Goal: Find specific page/section: Find specific page/section

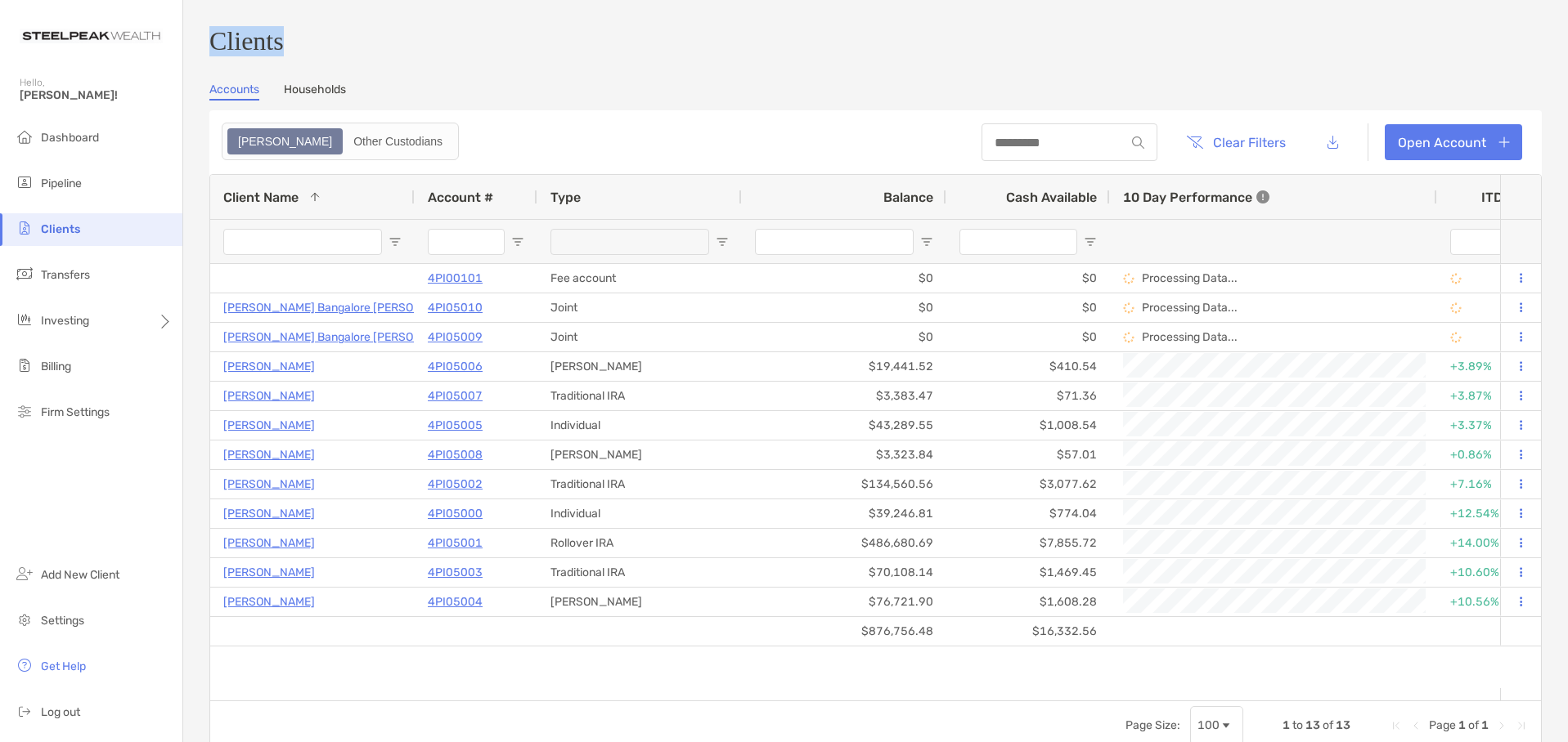
drag, startPoint x: 199, startPoint y: 47, endPoint x: 297, endPoint y: 49, distance: 98.0
click at [297, 49] on div "Clients Accounts Households Zoe Other Custodians Clear Filters Open Account 1 t…" at bounding box center [875, 371] width 1385 height 742
click at [297, 49] on h3 "Clients" at bounding box center [875, 41] width 1332 height 31
drag, startPoint x: 311, startPoint y: 50, endPoint x: 212, endPoint y: 46, distance: 99.1
click at [212, 46] on h3 "Clients" at bounding box center [875, 41] width 1332 height 31
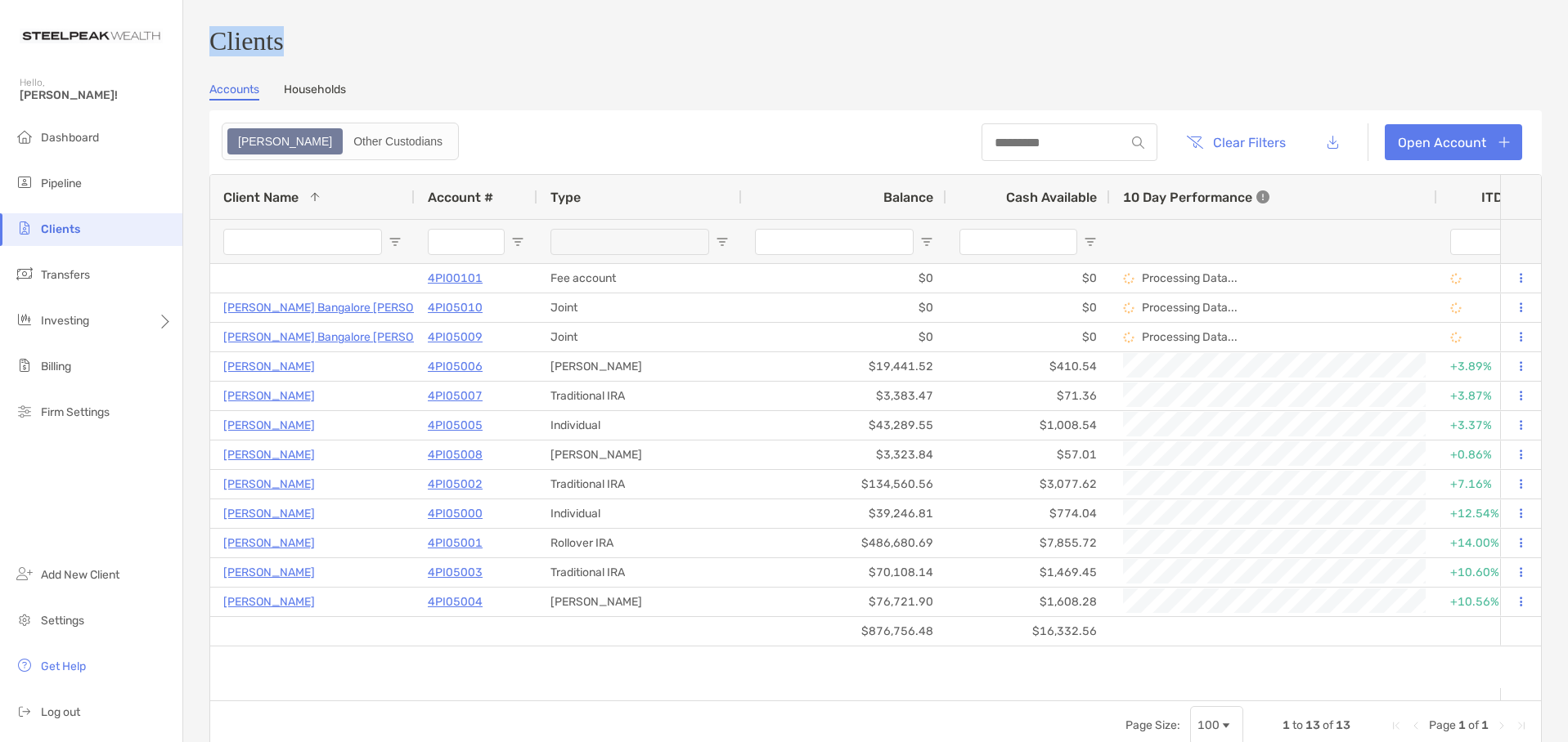
click at [212, 46] on h3 "Clients" at bounding box center [875, 41] width 1332 height 31
drag, startPoint x: 211, startPoint y: 46, endPoint x: 298, endPoint y: 42, distance: 87.1
click at [298, 42] on h3 "Clients" at bounding box center [875, 41] width 1332 height 31
drag, startPoint x: 304, startPoint y: 50, endPoint x: 209, endPoint y: 43, distance: 95.3
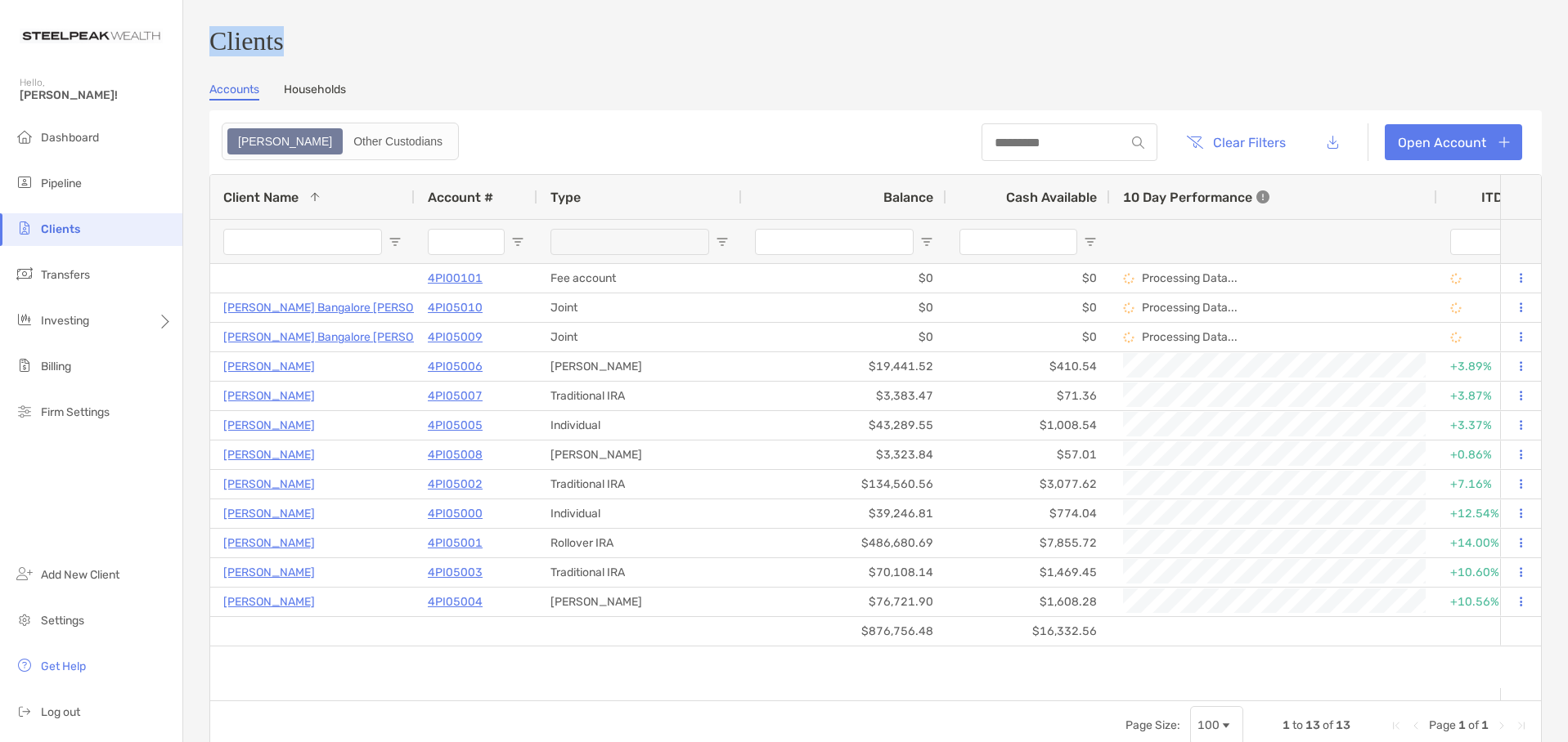
click at [209, 43] on div "Clients Accounts Households Zoe Other Custodians Clear Filters Open Account 1 t…" at bounding box center [875, 371] width 1385 height 742
drag, startPoint x: 215, startPoint y: 47, endPoint x: 303, endPoint y: 50, distance: 88.1
click at [303, 50] on h3 "Clients" at bounding box center [875, 41] width 1332 height 31
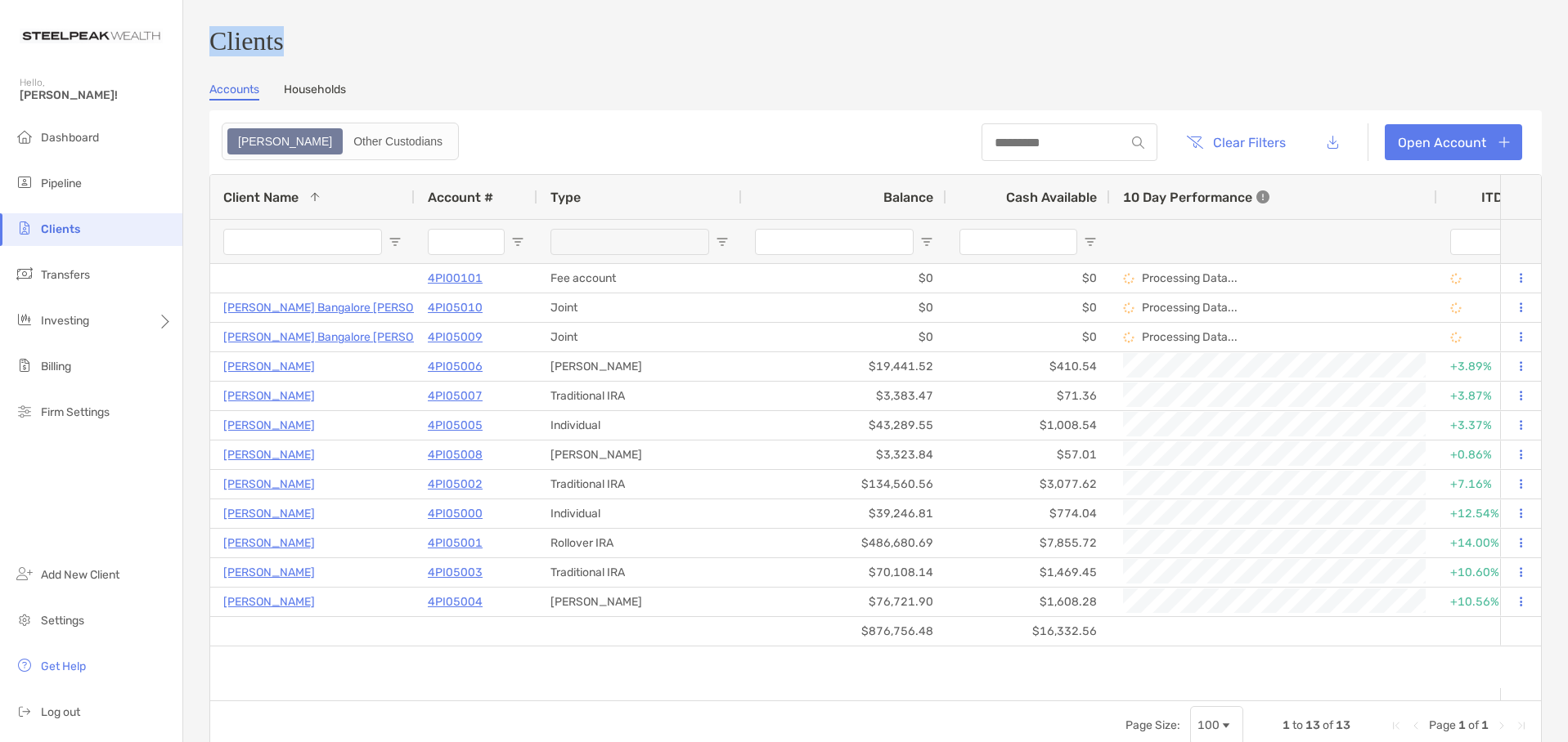
drag, startPoint x: 311, startPoint y: 53, endPoint x: 206, endPoint y: 59, distance: 105.2
click at [206, 59] on div "Clients Accounts Households Zoe Other Custodians Clear Filters Open Account 1 t…" at bounding box center [875, 371] width 1385 height 742
drag, startPoint x: 206, startPoint y: 54, endPoint x: 306, endPoint y: 44, distance: 100.5
click at [306, 44] on div "Clients Accounts Households Zoe Other Custodians Clear Filters Open Account 1 t…" at bounding box center [875, 371] width 1385 height 742
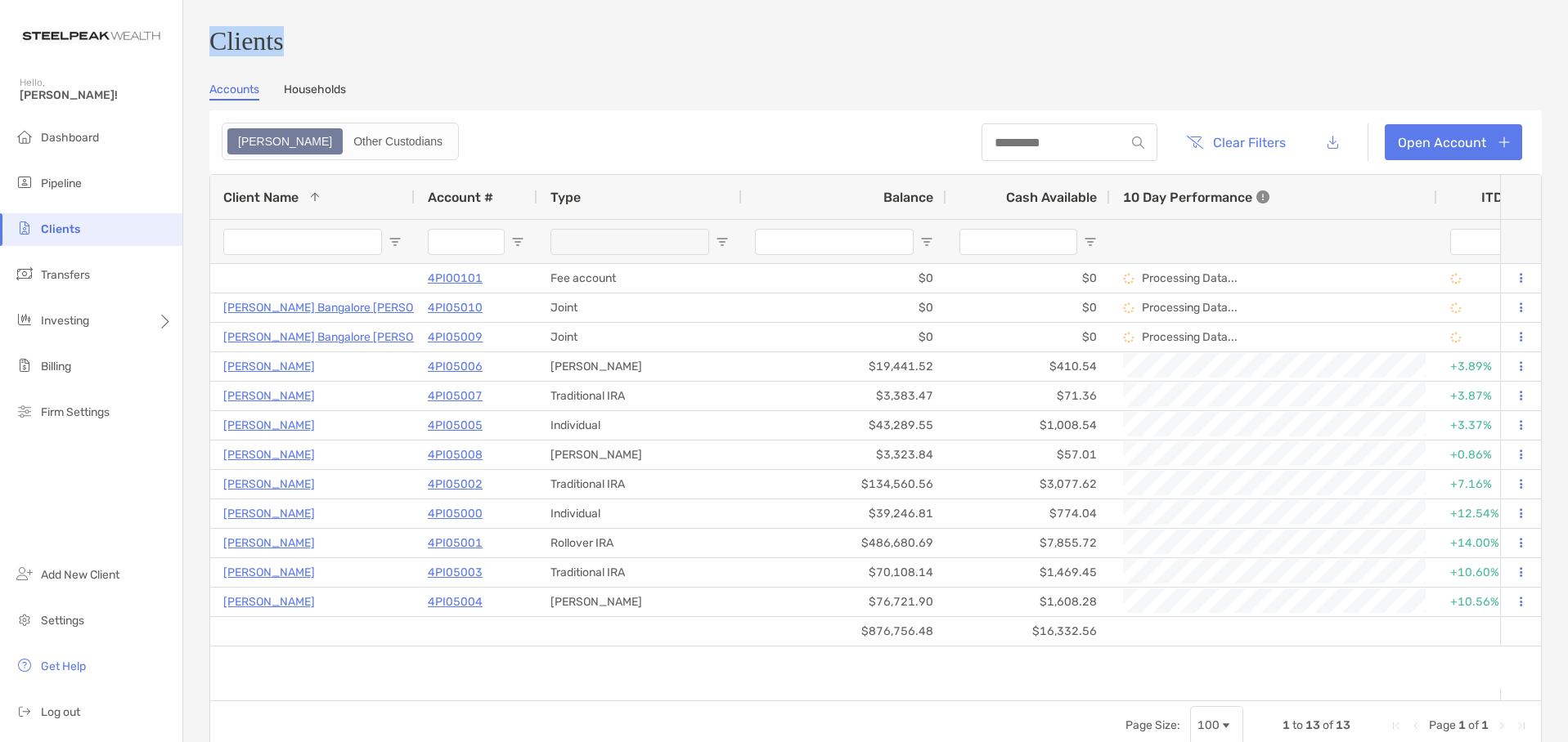
click at [306, 44] on h3 "Clients" at bounding box center [875, 41] width 1332 height 31
click at [307, 64] on div "Clients Accounts Households Zoe Other Custodians Clear Filters Open Account 1 t…" at bounding box center [875, 387] width 1332 height 724
click at [307, 56] on h3 "Clients" at bounding box center [875, 41] width 1332 height 31
drag, startPoint x: 312, startPoint y: 49, endPoint x: 207, endPoint y: 45, distance: 105.1
click at [207, 45] on div "Clients Accounts Households Zoe Other Custodians Clear Filters Open Account 1 t…" at bounding box center [875, 371] width 1385 height 742
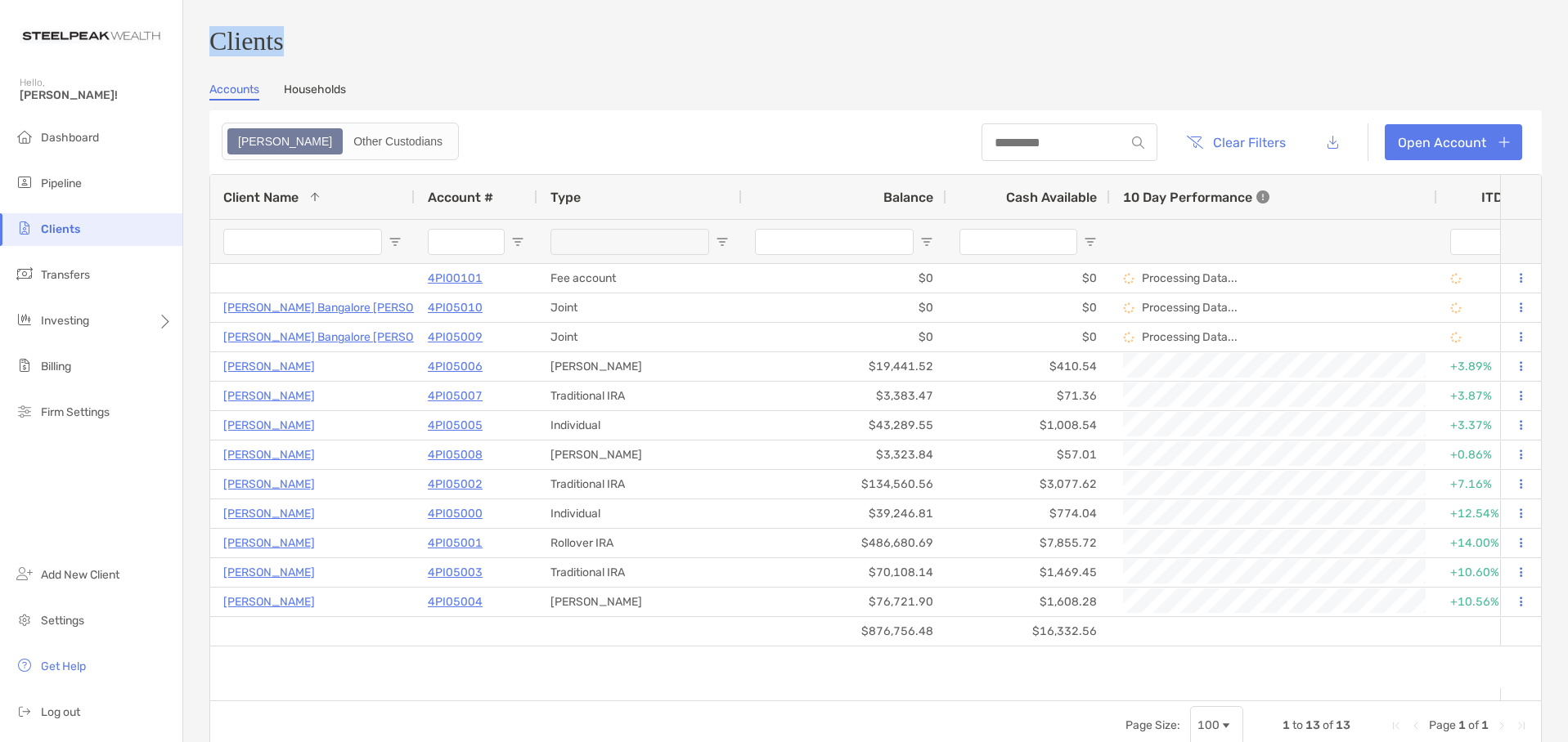
click at [207, 45] on div "Clients Accounts Households Zoe Other Custodians Clear Filters Open Account 1 t…" at bounding box center [875, 371] width 1385 height 742
drag, startPoint x: 211, startPoint y: 46, endPoint x: 290, endPoint y: 46, distance: 79.0
click at [290, 46] on h3 "Clients" at bounding box center [875, 41] width 1332 height 31
click at [297, 46] on h3 "Clients" at bounding box center [875, 41] width 1332 height 31
drag, startPoint x: 305, startPoint y: 46, endPoint x: 216, endPoint y: 45, distance: 89.0
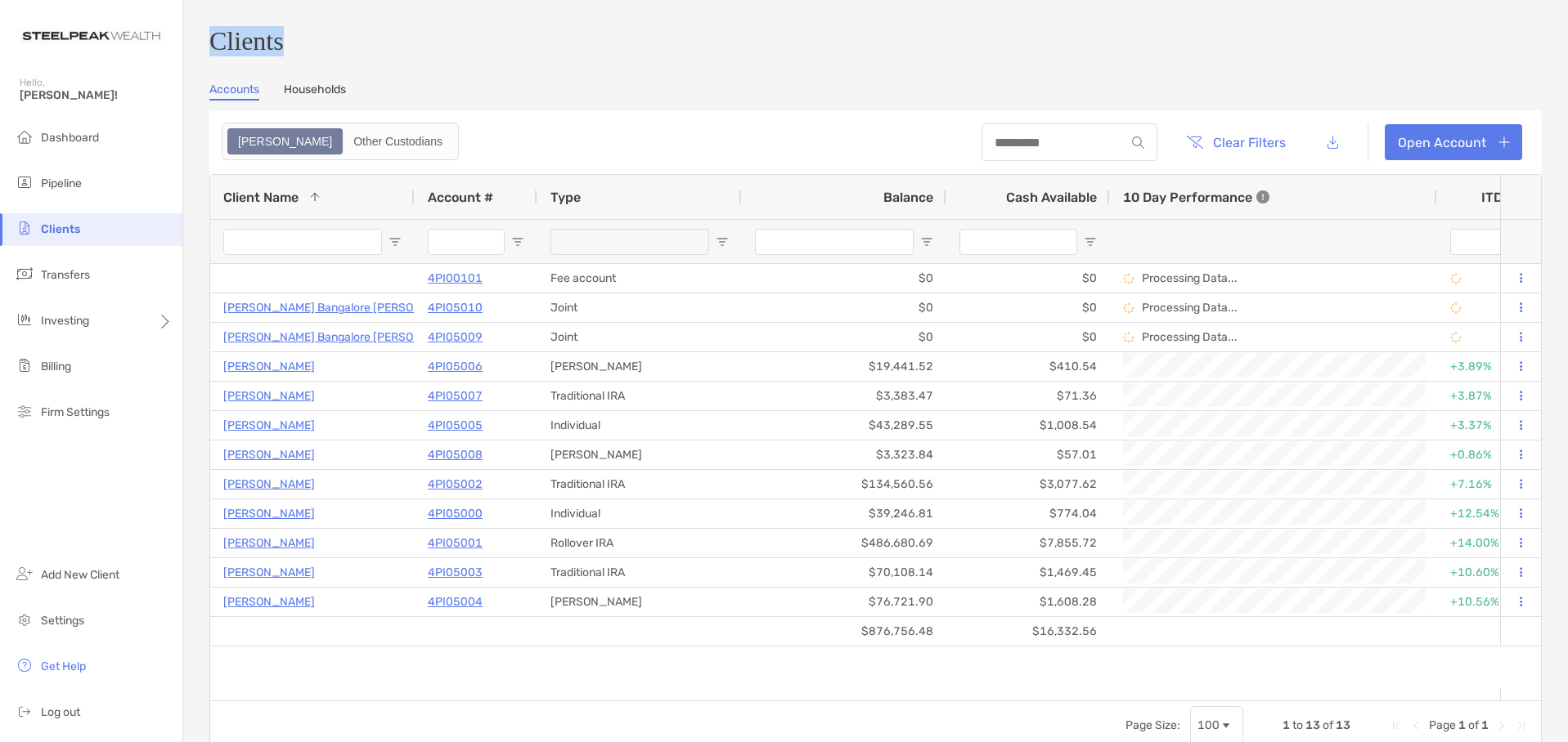
click at [216, 45] on h3 "Clients" at bounding box center [875, 41] width 1332 height 31
